Goal: Check status: Check status

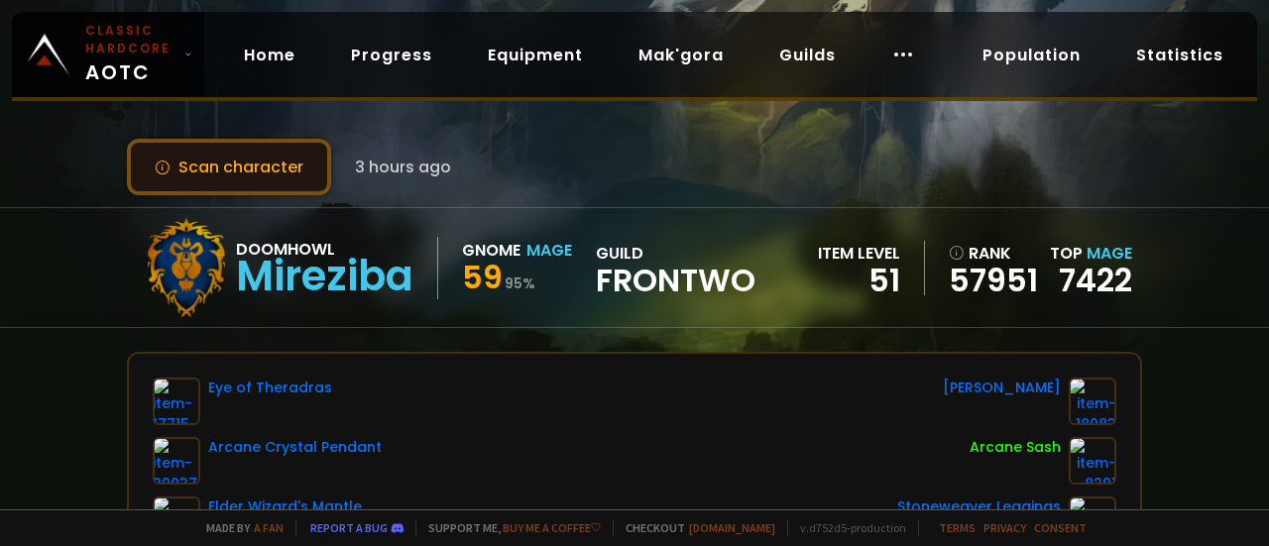
click at [263, 159] on button "Scan character" at bounding box center [229, 167] width 204 height 57
click at [226, 156] on button "Scan character" at bounding box center [229, 167] width 204 height 57
click at [245, 168] on button "Scan character" at bounding box center [229, 167] width 204 height 57
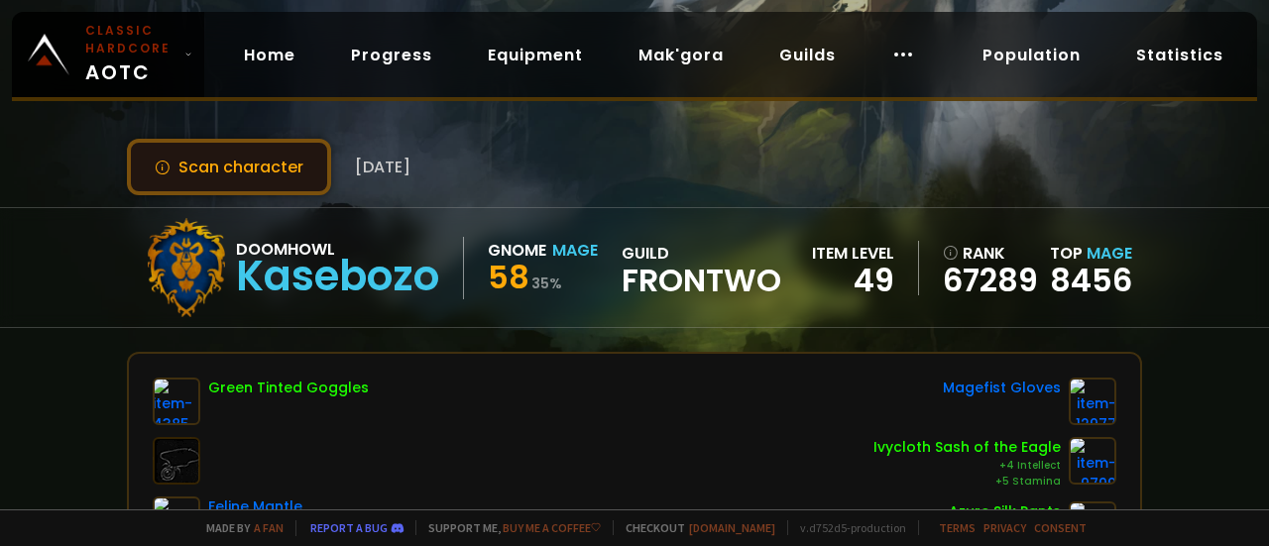
click at [252, 155] on button "Scan character" at bounding box center [229, 167] width 204 height 57
click at [263, 175] on button "Scan character" at bounding box center [229, 167] width 204 height 57
